Goal: Information Seeking & Learning: Learn about a topic

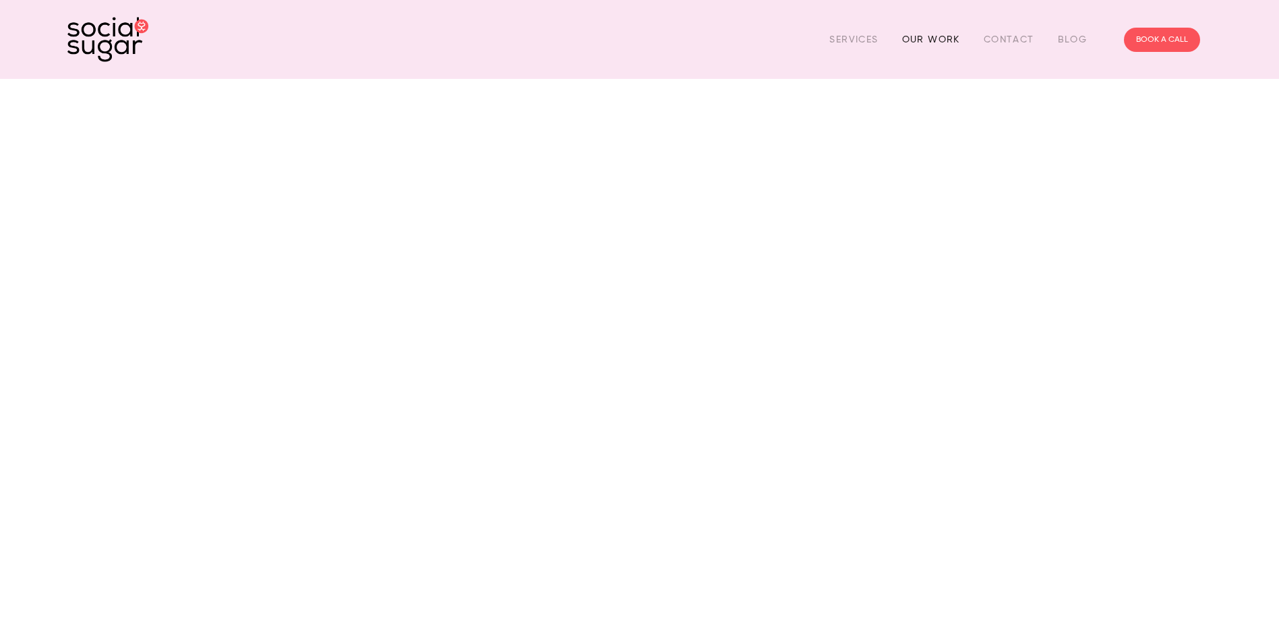
click at [930, 36] on link "Our Work" at bounding box center [931, 39] width 58 height 21
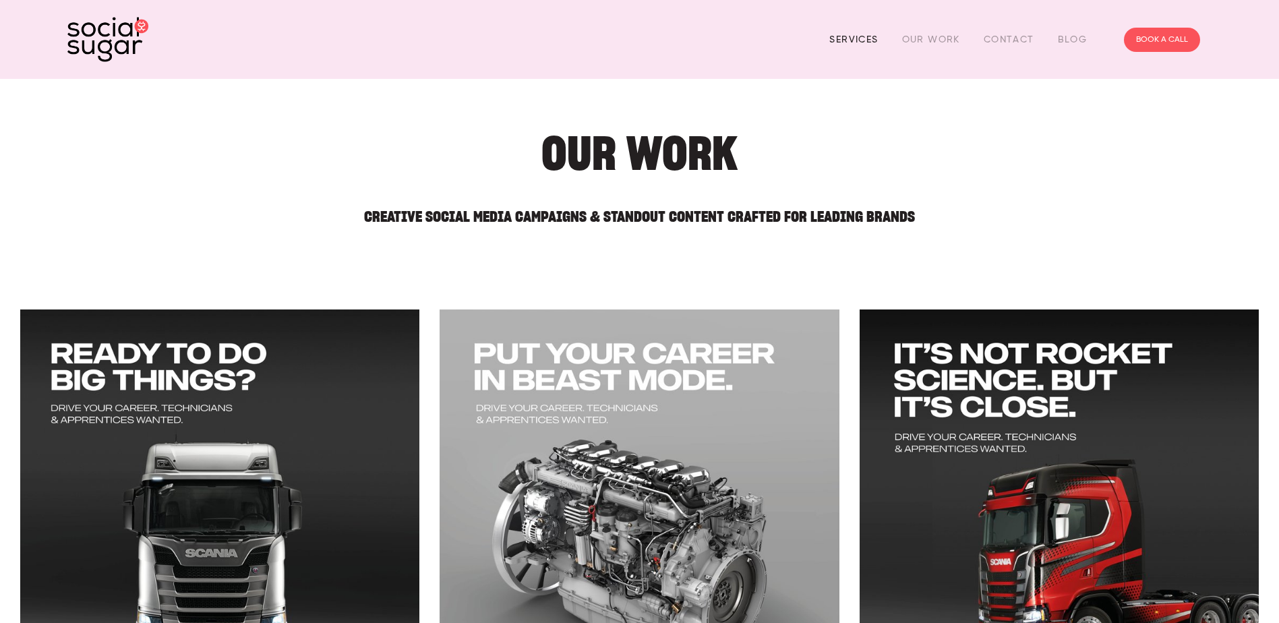
click at [851, 39] on link "Services" at bounding box center [853, 39] width 49 height 21
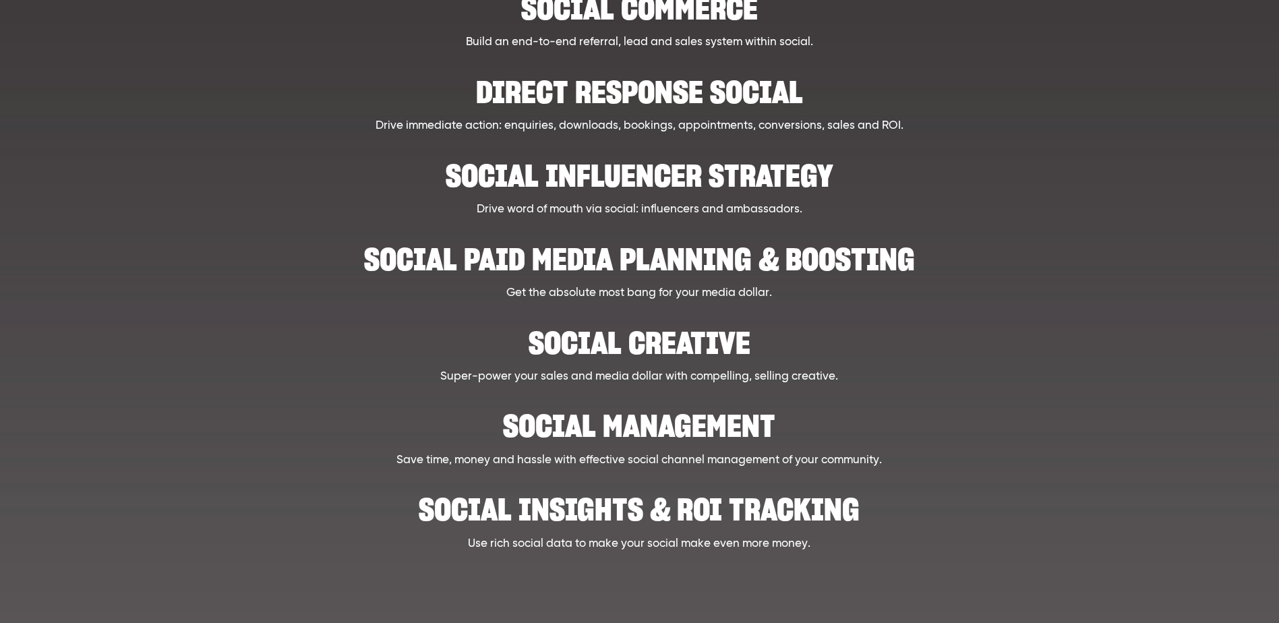
scroll to position [405, 0]
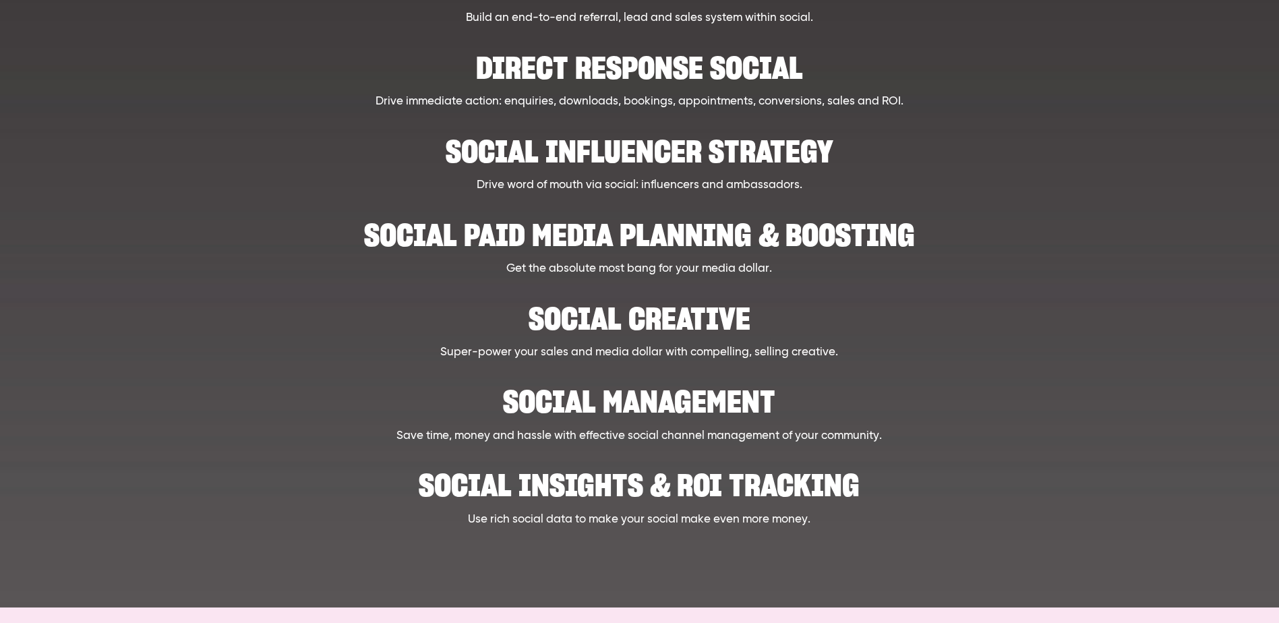
click at [597, 322] on h2 "Social creative" at bounding box center [639, 311] width 989 height 41
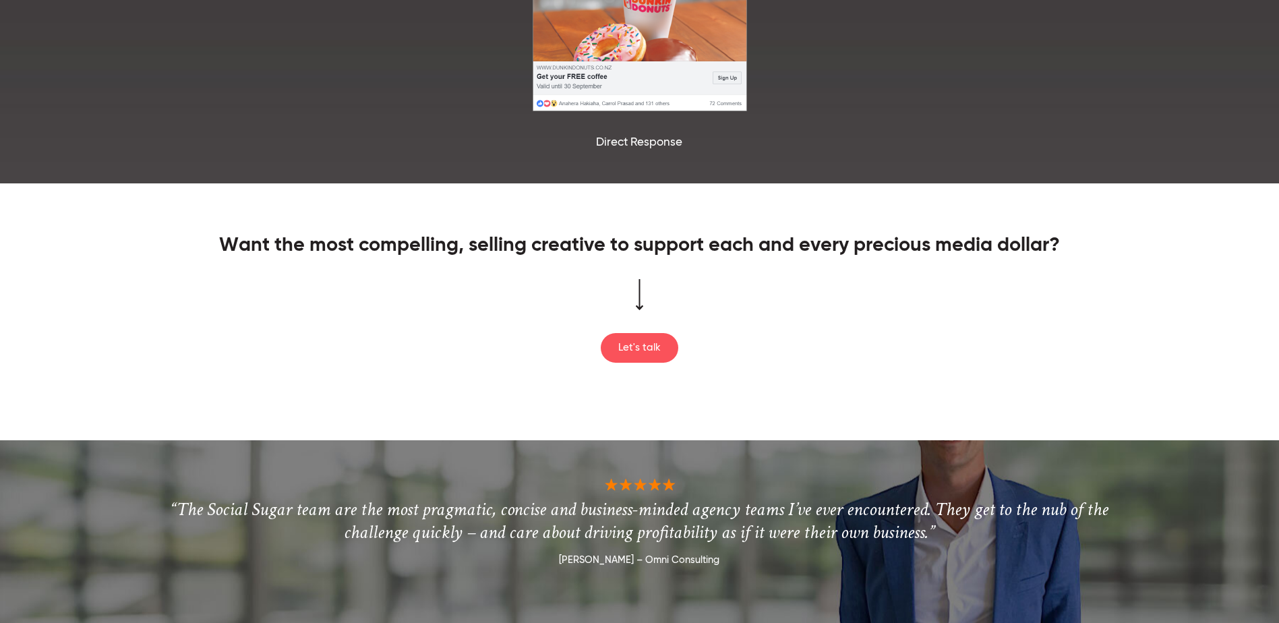
scroll to position [1955, 0]
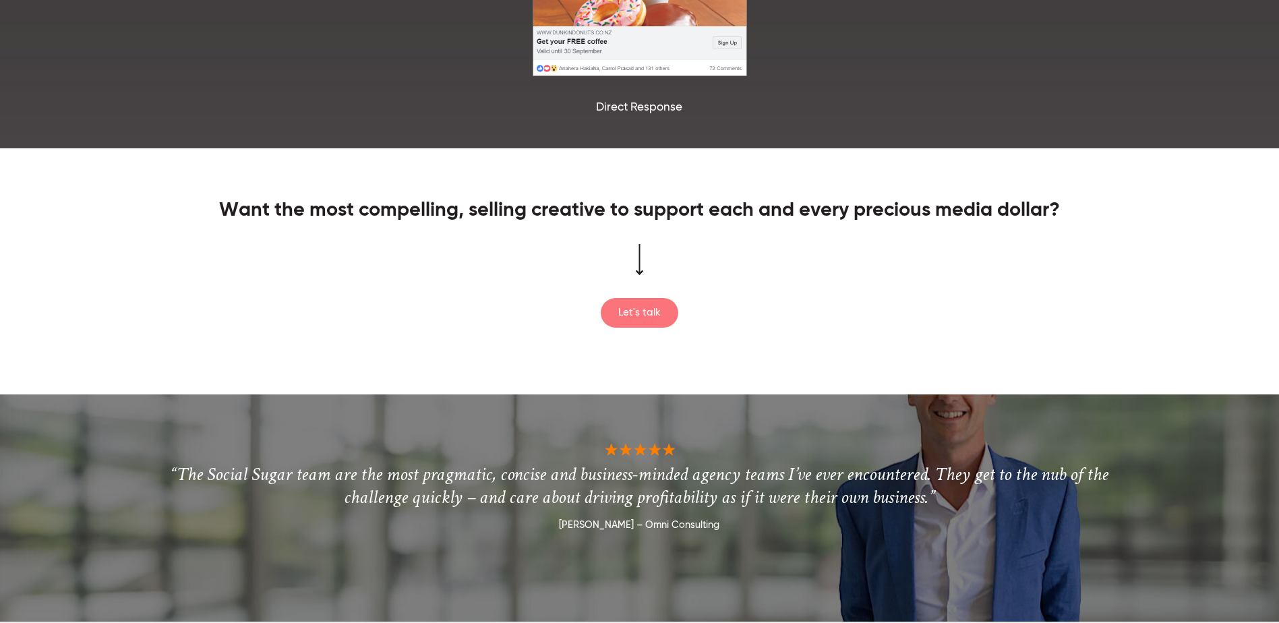
click at [628, 318] on link "Let's talk" at bounding box center [640, 313] width 78 height 30
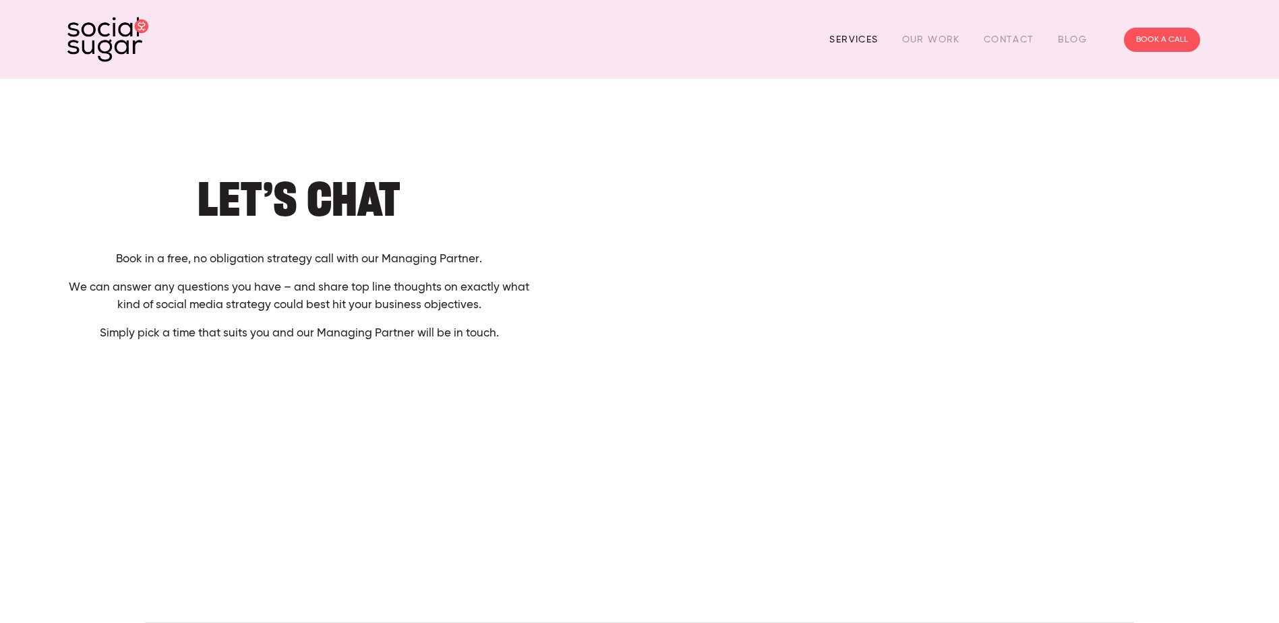
click at [859, 36] on link "Services" at bounding box center [853, 39] width 49 height 21
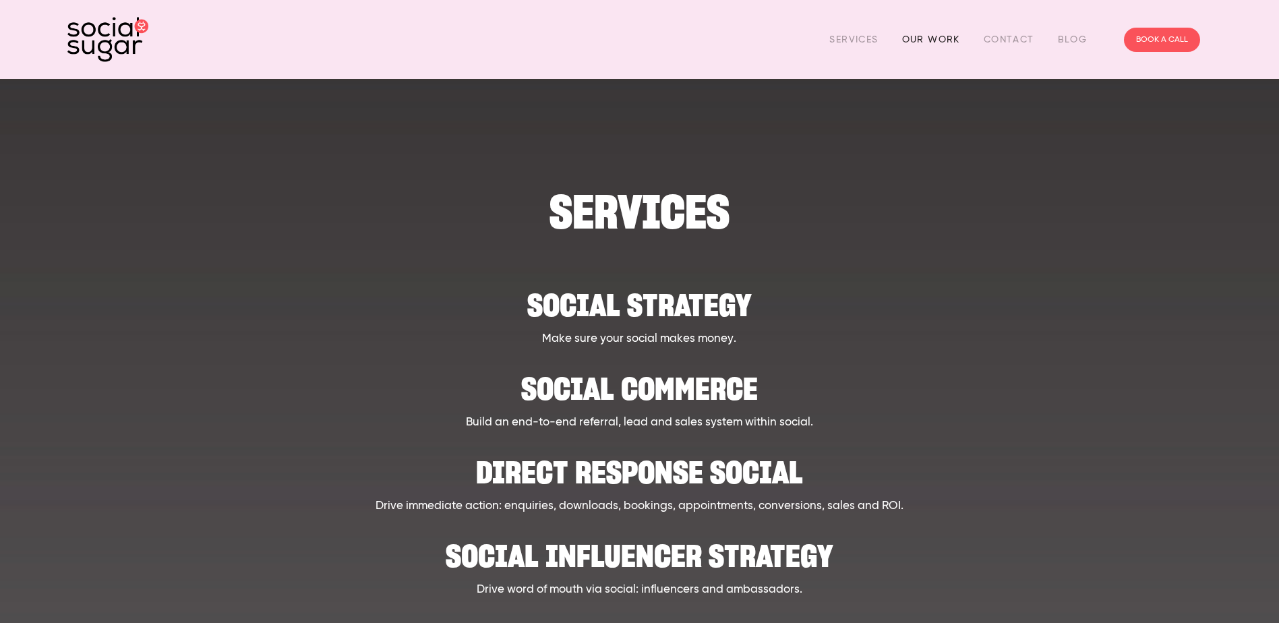
click at [922, 41] on link "Our Work" at bounding box center [931, 39] width 58 height 21
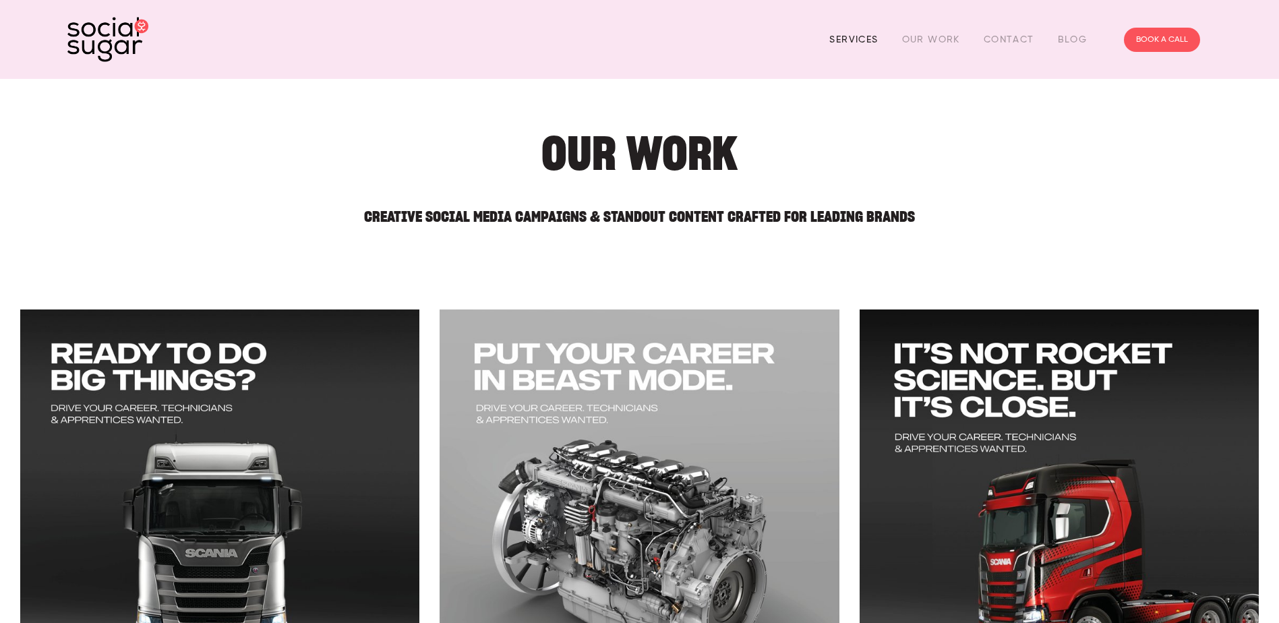
click at [844, 38] on link "Services" at bounding box center [853, 39] width 49 height 21
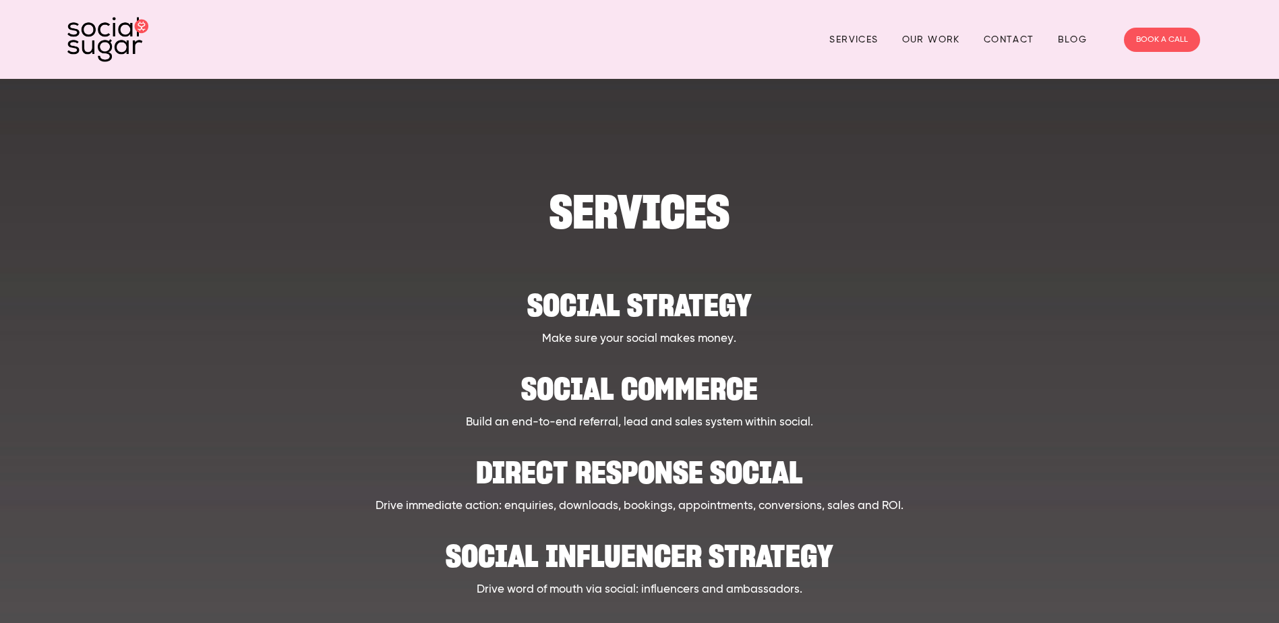
click at [641, 306] on h2 "Social strategy" at bounding box center [639, 298] width 989 height 41
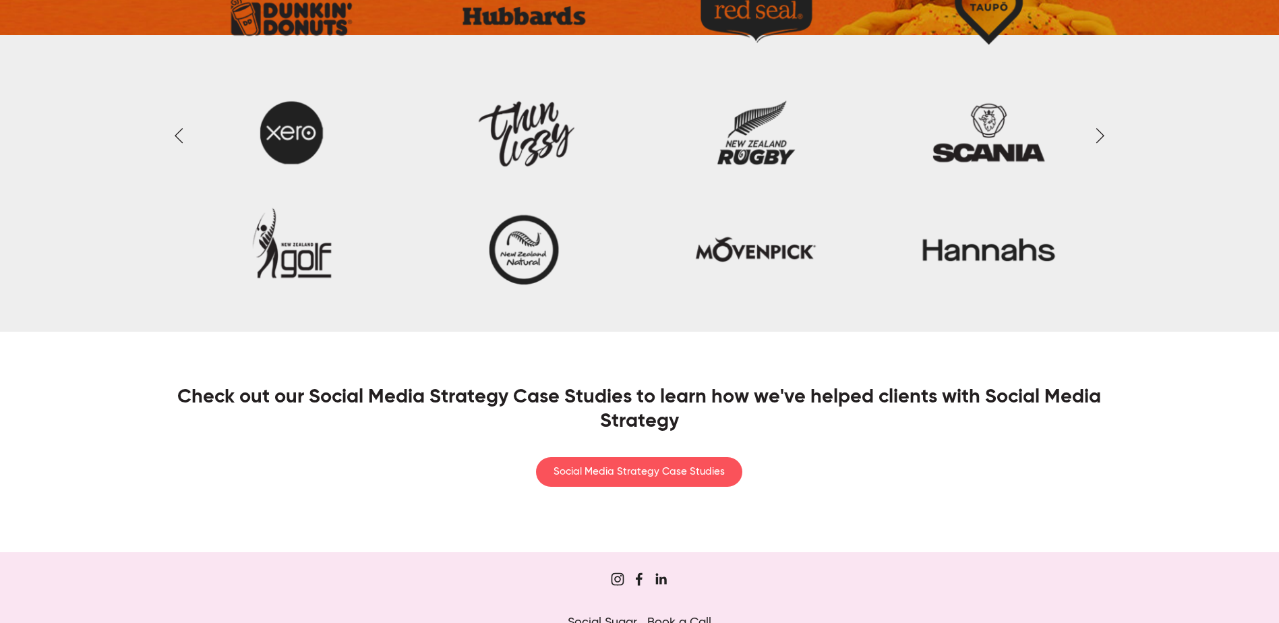
scroll to position [2495, 0]
